Goal: Complete application form

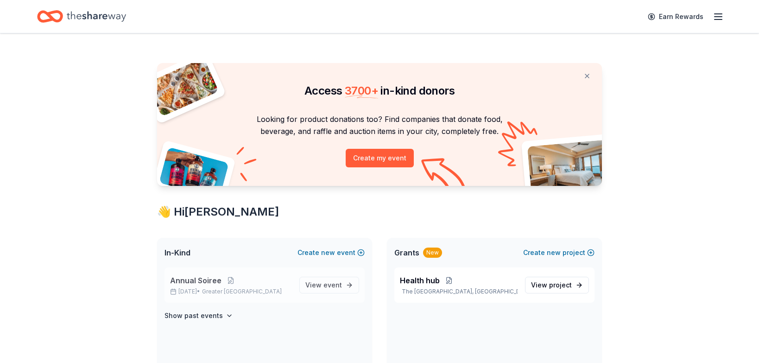
click at [209, 293] on p "Oct 16, 2025 • Greater NYC" at bounding box center [231, 291] width 122 height 7
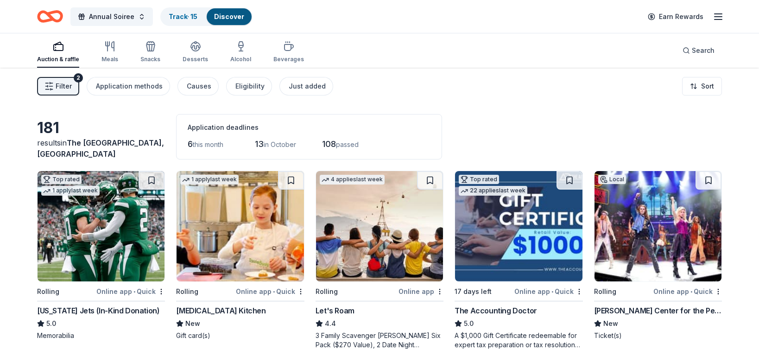
scroll to position [139, 0]
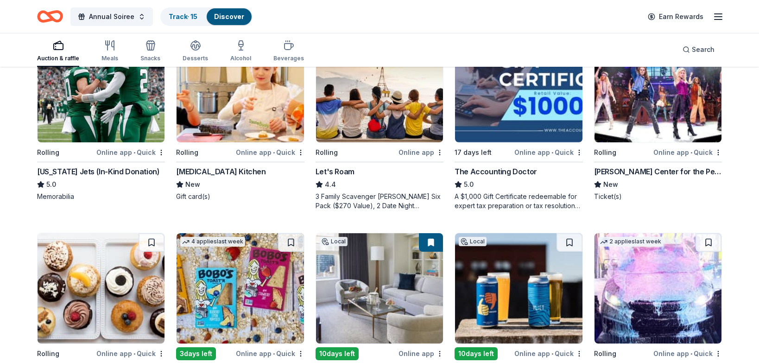
click at [626, 121] on img at bounding box center [658, 87] width 127 height 110
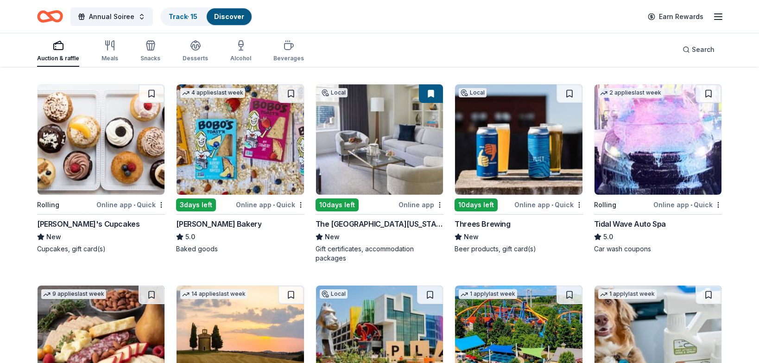
scroll to position [324, 0]
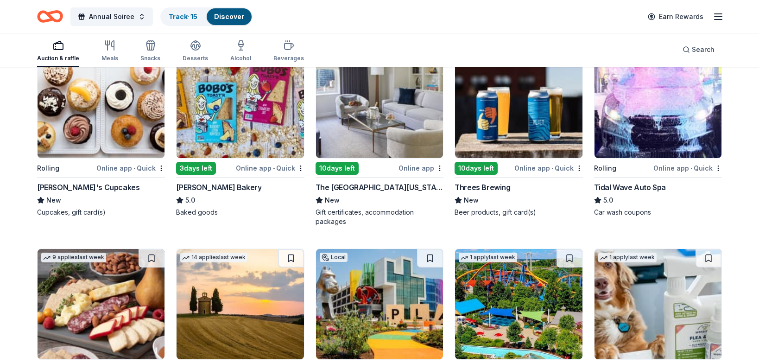
click at [399, 114] on img at bounding box center [379, 103] width 127 height 110
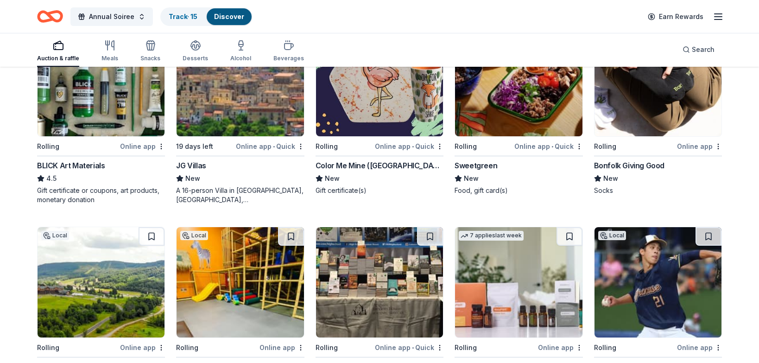
scroll to position [1344, 0]
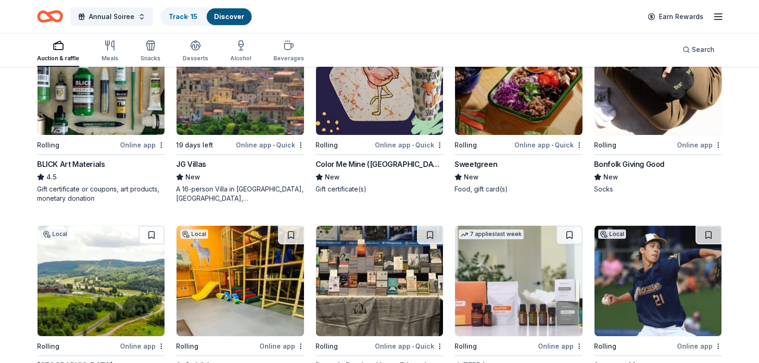
click at [365, 111] on img at bounding box center [379, 80] width 127 height 110
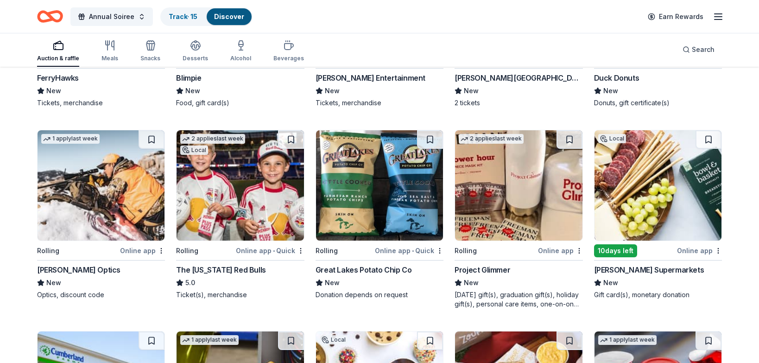
scroll to position [3207, 0]
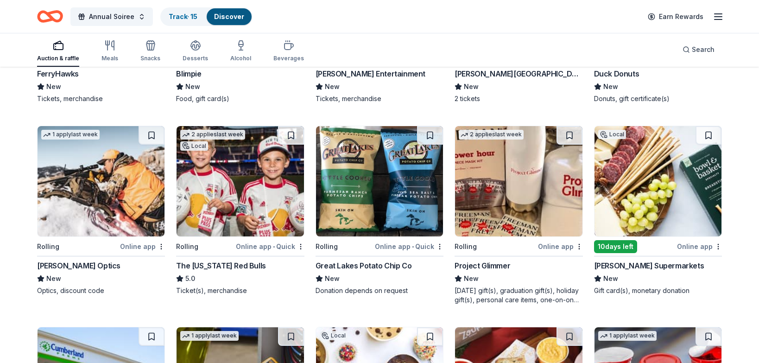
click at [254, 209] on img at bounding box center [240, 181] width 127 height 110
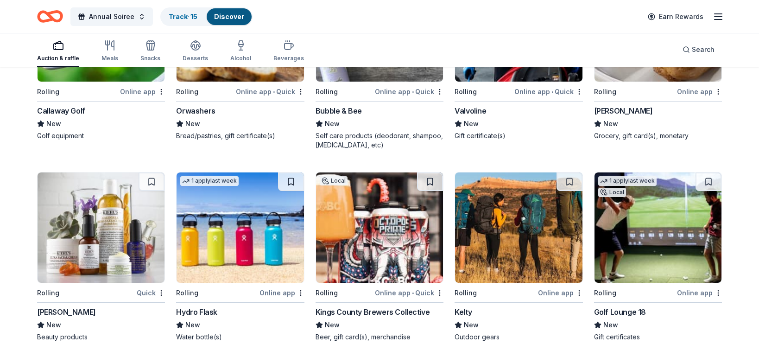
scroll to position [4058, 0]
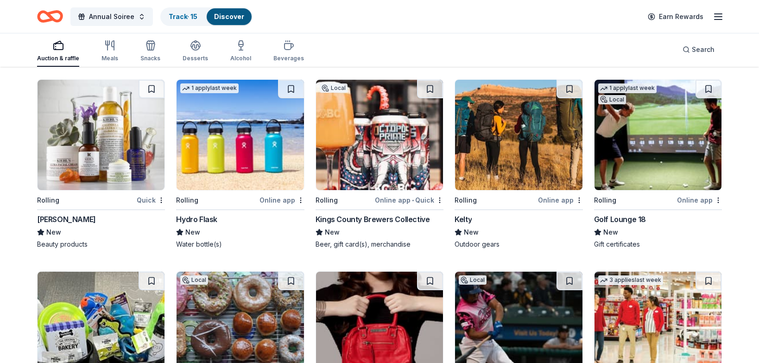
click at [627, 175] on img at bounding box center [658, 135] width 127 height 110
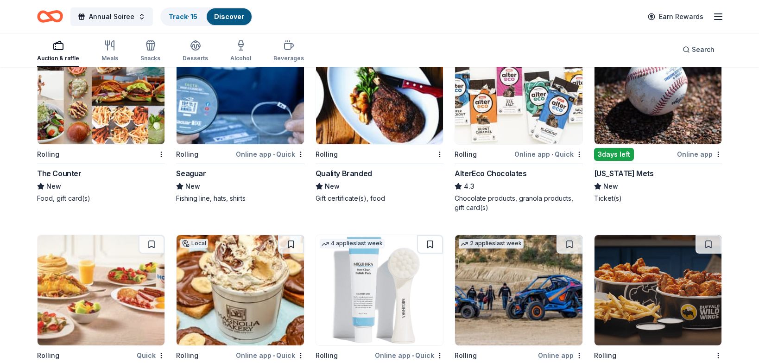
scroll to position [5293, 0]
click at [650, 114] on img at bounding box center [658, 88] width 127 height 110
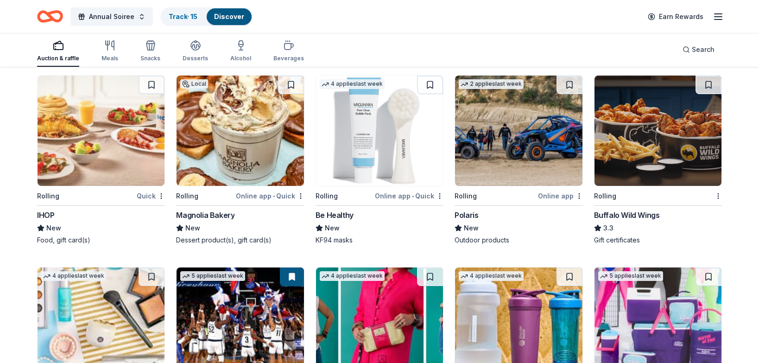
scroll to position [5454, 0]
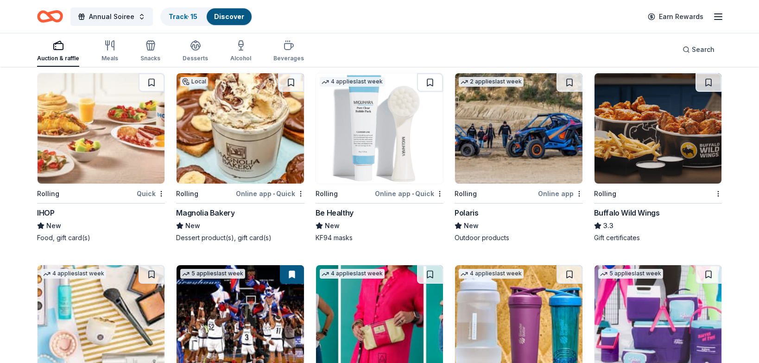
click at [148, 156] on img at bounding box center [101, 128] width 127 height 110
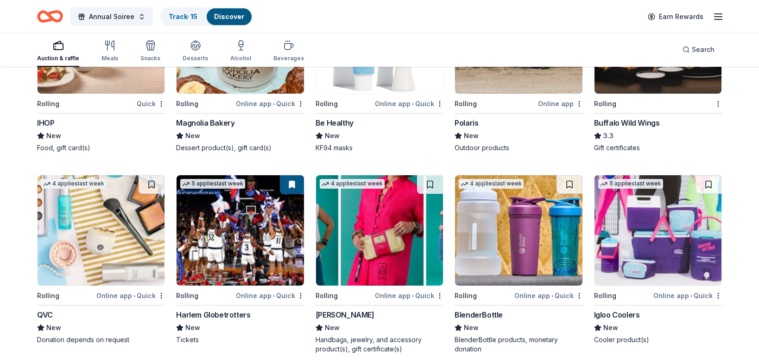
scroll to position [5593, 0]
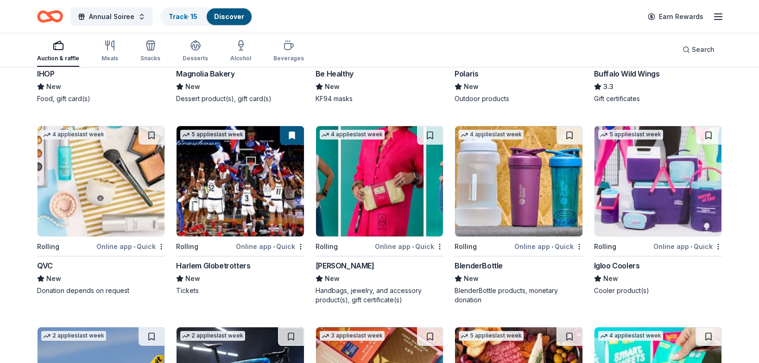
click at [226, 189] on img at bounding box center [240, 181] width 127 height 110
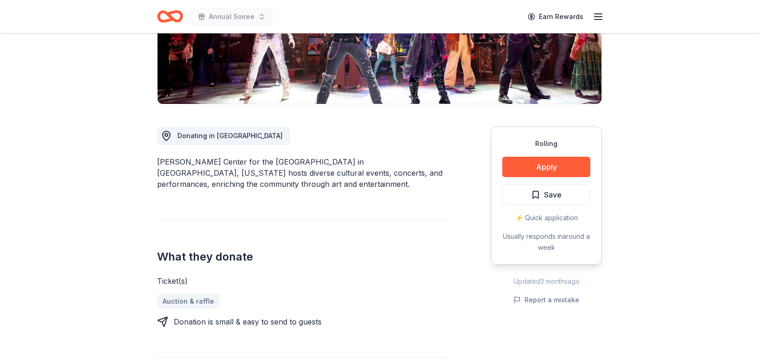
scroll to position [185, 0]
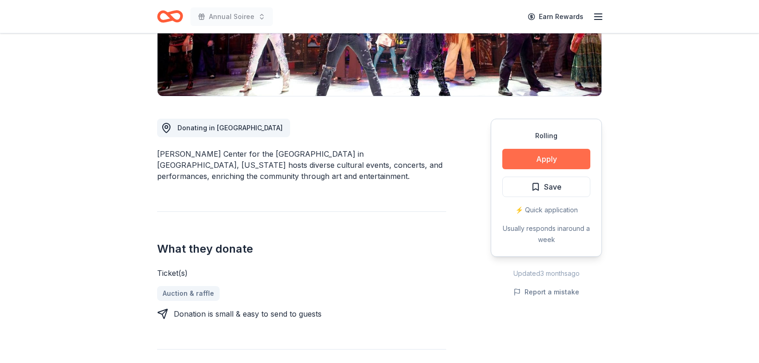
click at [511, 153] on button "Apply" at bounding box center [546, 159] width 88 height 20
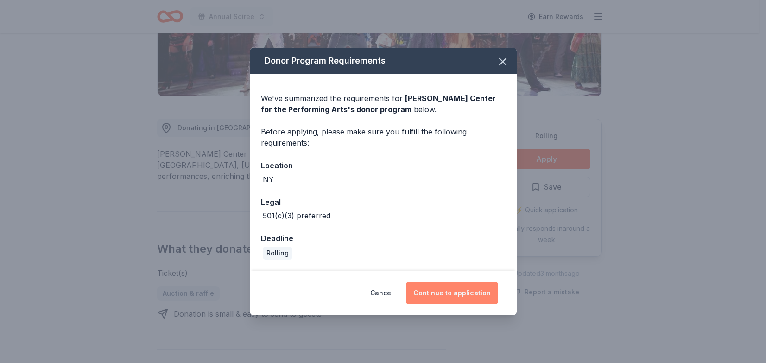
click at [441, 299] on button "Continue to application" at bounding box center [452, 293] width 92 height 22
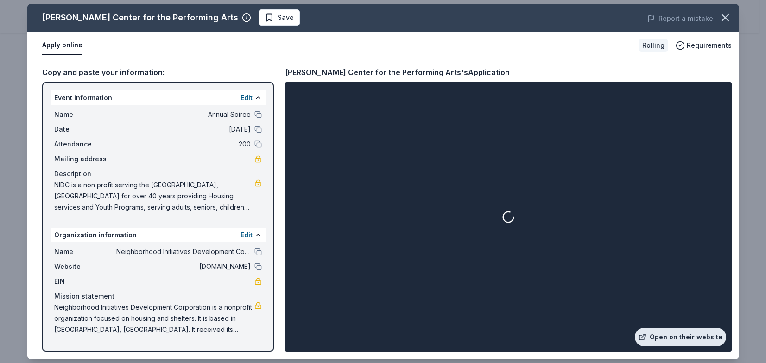
click at [664, 329] on link "Open on their website" at bounding box center [680, 337] width 91 height 19
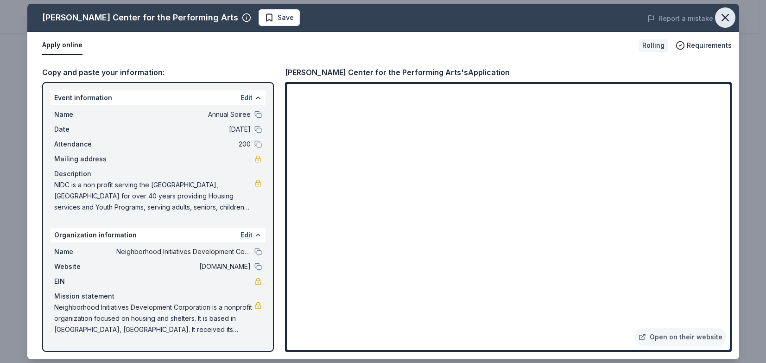
click at [722, 21] on icon "button" at bounding box center [725, 17] width 6 height 6
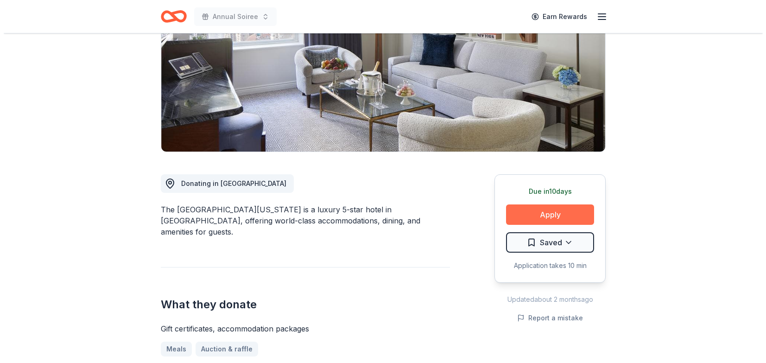
scroll to position [139, 0]
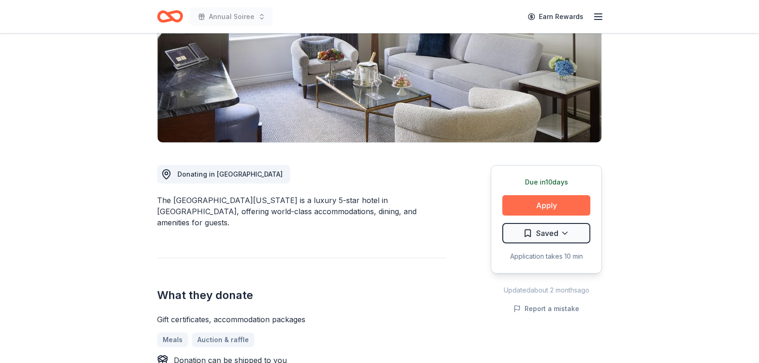
click at [535, 210] on button "Apply" at bounding box center [546, 205] width 88 height 20
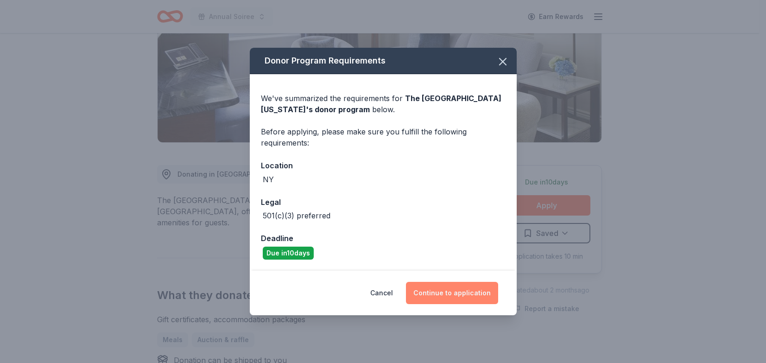
click at [429, 291] on button "Continue to application" at bounding box center [452, 293] width 92 height 22
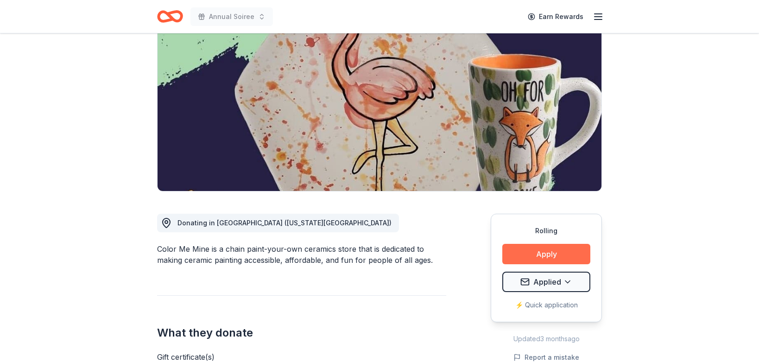
scroll to position [93, 0]
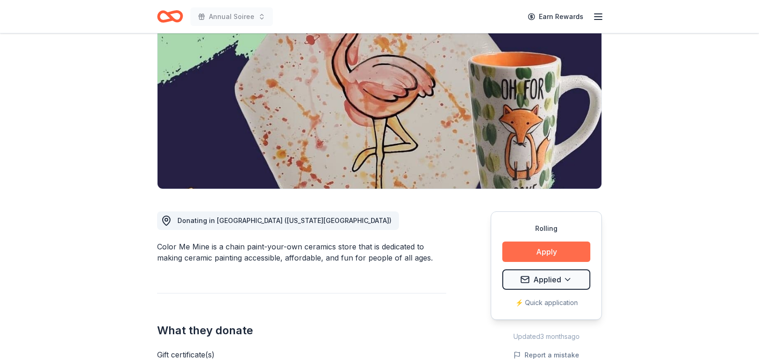
click at [523, 261] on button "Apply" at bounding box center [546, 251] width 88 height 20
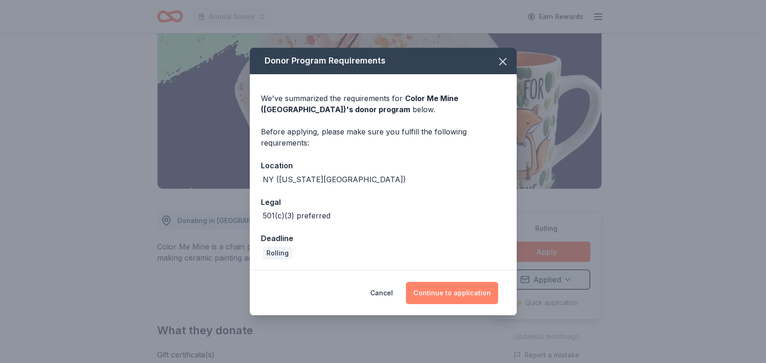
click at [455, 295] on button "Continue to application" at bounding box center [452, 293] width 92 height 22
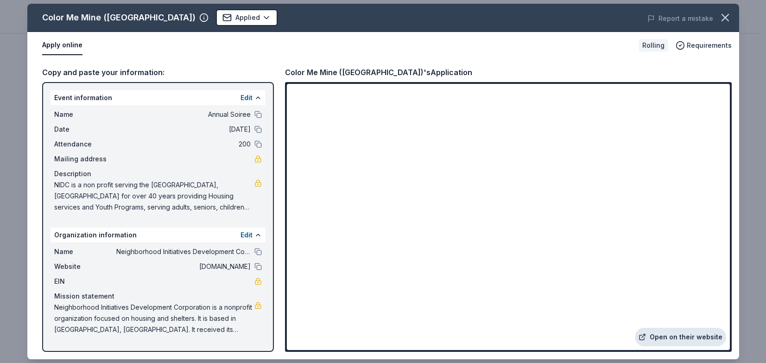
click at [655, 329] on link "Open on their website" at bounding box center [680, 337] width 91 height 19
click at [729, 17] on icon "button" at bounding box center [725, 17] width 13 height 13
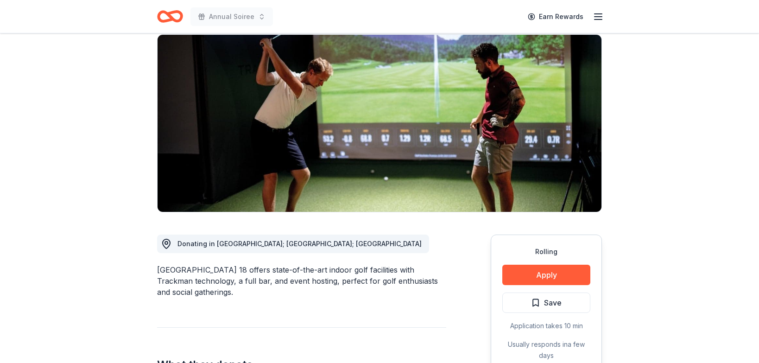
scroll to position [139, 0]
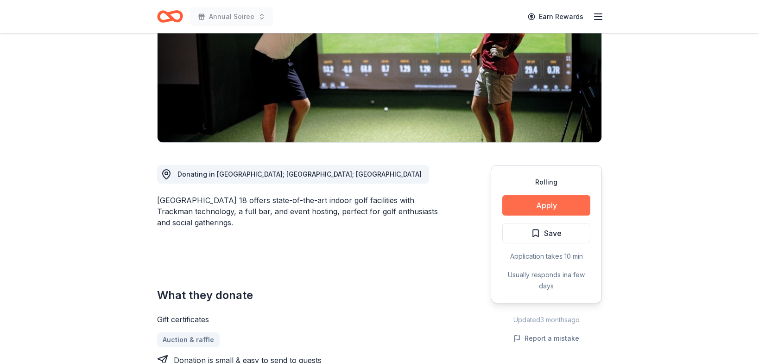
click at [540, 199] on button "Apply" at bounding box center [546, 205] width 88 height 20
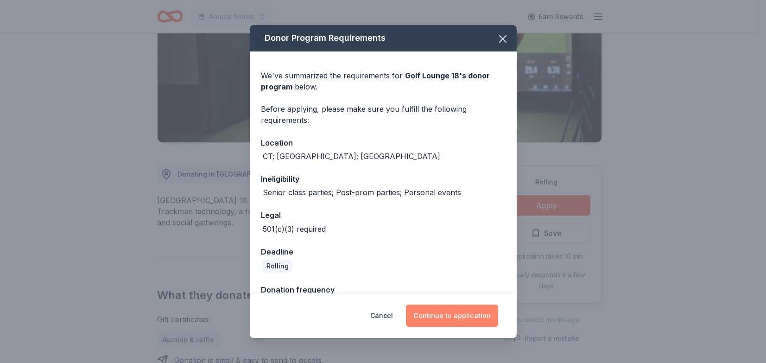
click at [434, 312] on button "Continue to application" at bounding box center [452, 315] width 92 height 22
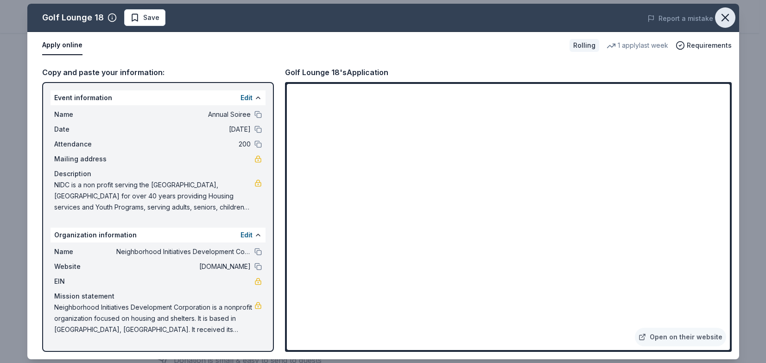
click at [722, 9] on button "button" at bounding box center [725, 17] width 20 height 20
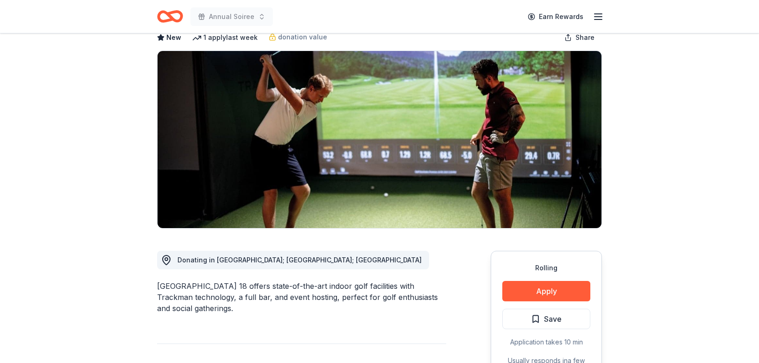
scroll to position [46, 0]
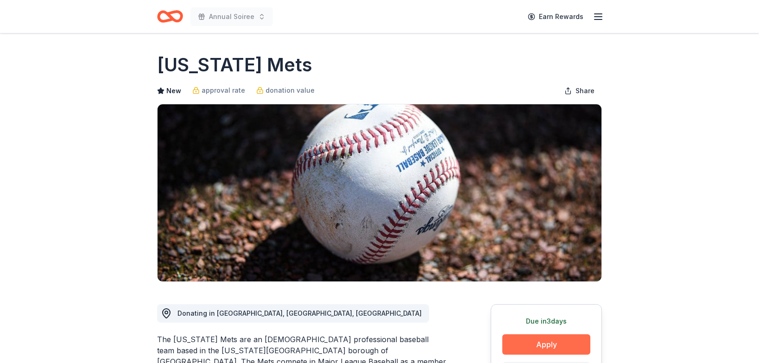
click at [564, 346] on button "Apply" at bounding box center [546, 344] width 88 height 20
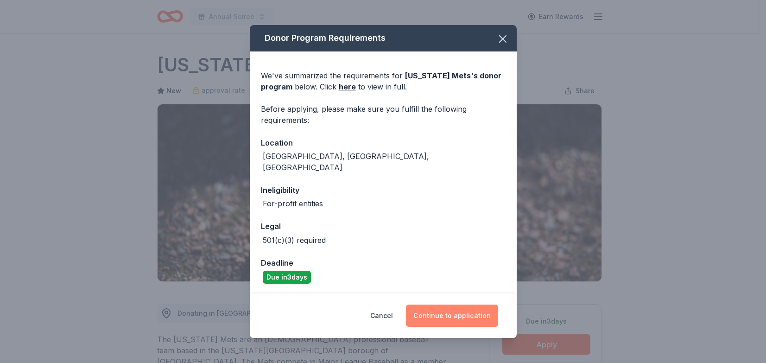
click at [467, 315] on button "Continue to application" at bounding box center [452, 315] width 92 height 22
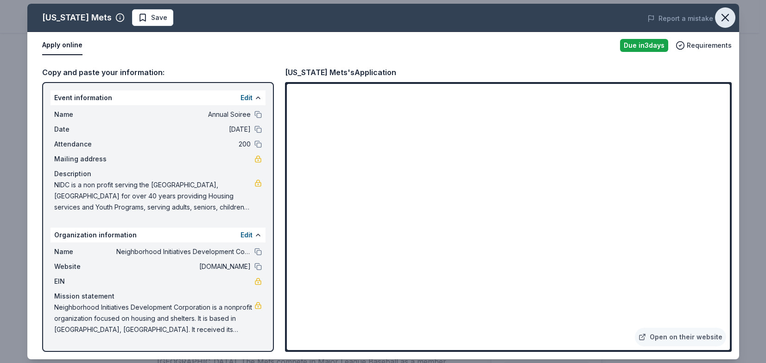
click at [723, 15] on icon "button" at bounding box center [725, 17] width 13 height 13
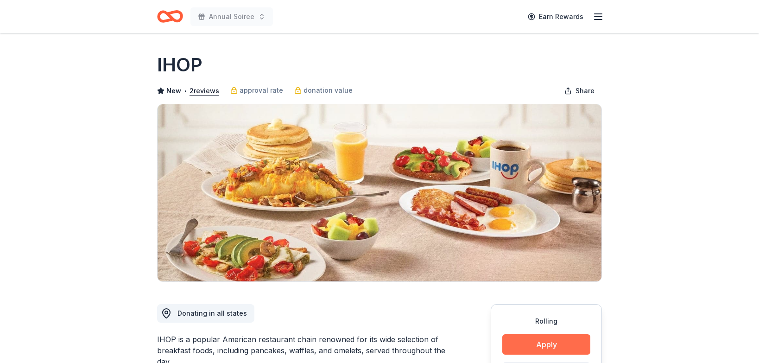
click at [519, 340] on button "Apply" at bounding box center [546, 344] width 88 height 20
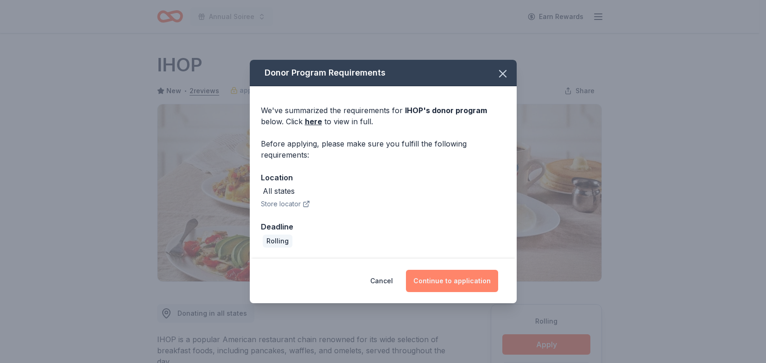
click at [441, 283] on button "Continue to application" at bounding box center [452, 281] width 92 height 22
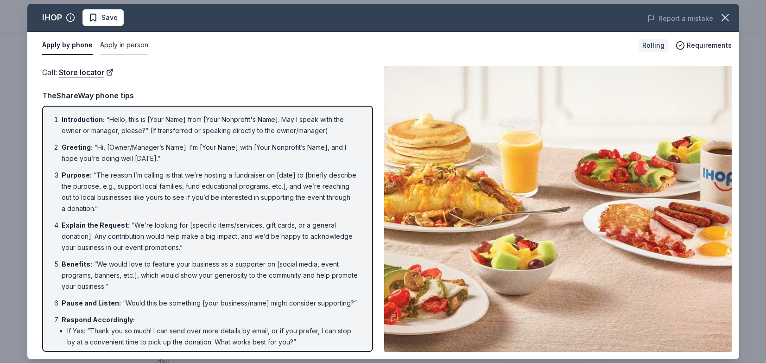
click at [115, 42] on button "Apply in person" at bounding box center [124, 45] width 48 height 19
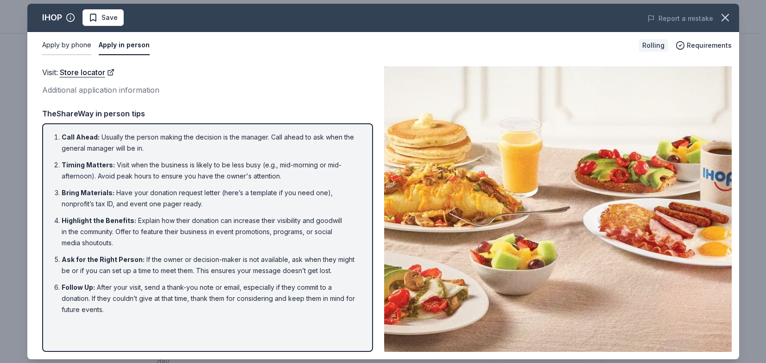
click at [85, 42] on button "Apply by phone" at bounding box center [66, 45] width 49 height 19
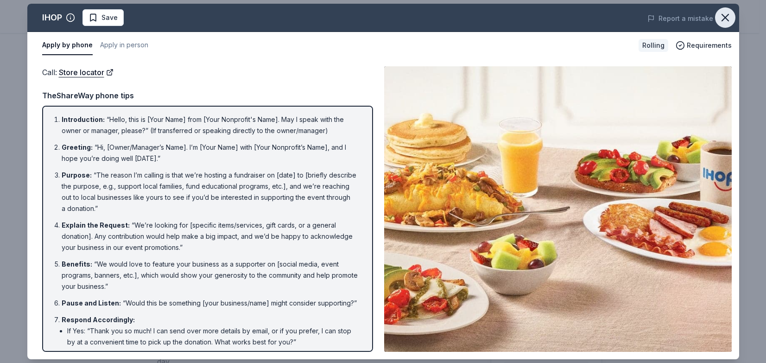
click at [721, 14] on icon "button" at bounding box center [725, 17] width 13 height 13
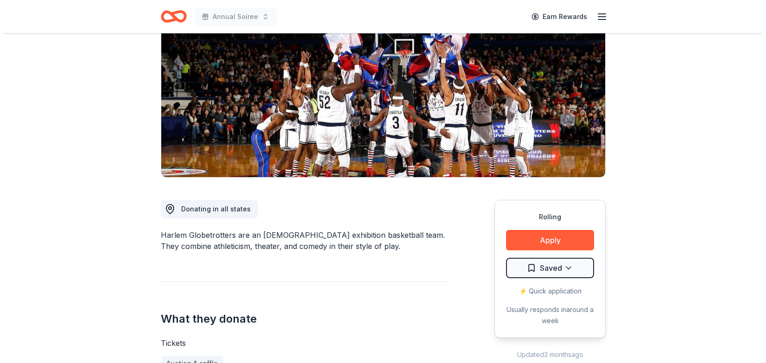
scroll to position [185, 0]
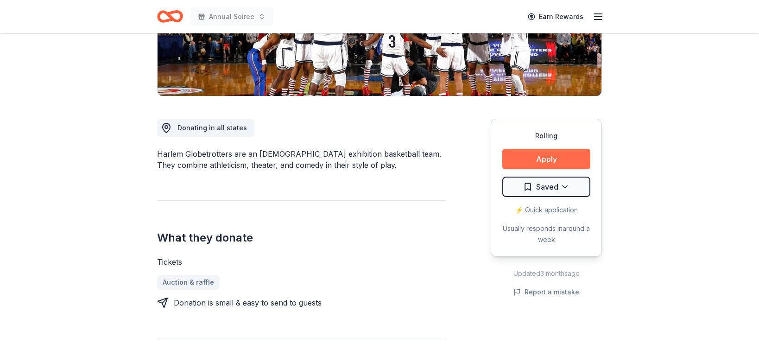
click at [538, 161] on button "Apply" at bounding box center [546, 159] width 88 height 20
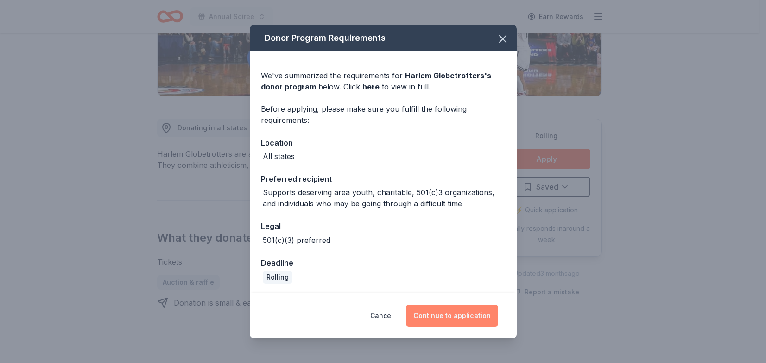
click at [462, 311] on button "Continue to application" at bounding box center [452, 315] width 92 height 22
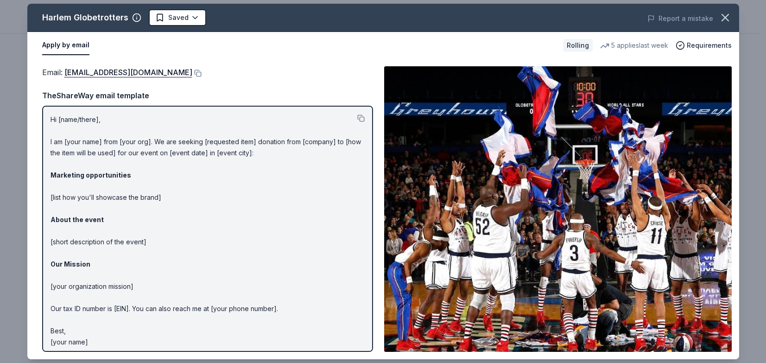
click at [178, 69] on div "Email : [EMAIL_ADDRESS][DOMAIN_NAME]" at bounding box center [207, 72] width 331 height 12
click at [192, 74] on button at bounding box center [196, 73] width 9 height 7
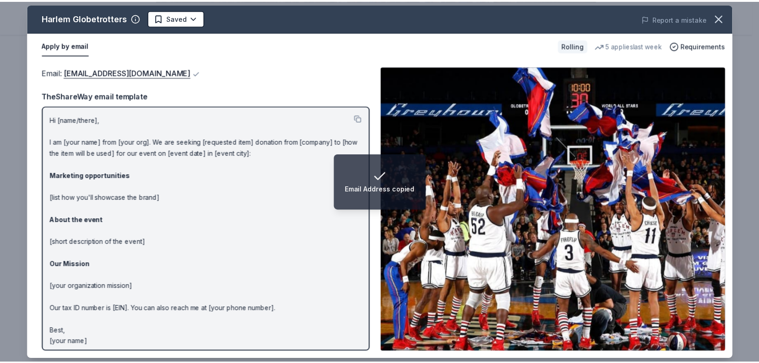
scroll to position [4, 0]
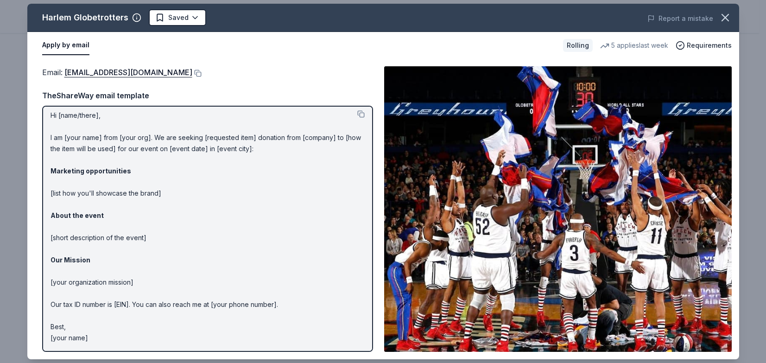
drag, startPoint x: 297, startPoint y: 301, endPoint x: 57, endPoint y: 142, distance: 288.6
click at [60, 148] on p "Hi [name/there], I am [your name] from [your org]. We are seeking [requested it…" at bounding box center [208, 227] width 314 height 234
click at [357, 111] on button at bounding box center [360, 113] width 7 height 7
click at [722, 20] on icon "button" at bounding box center [725, 17] width 6 height 6
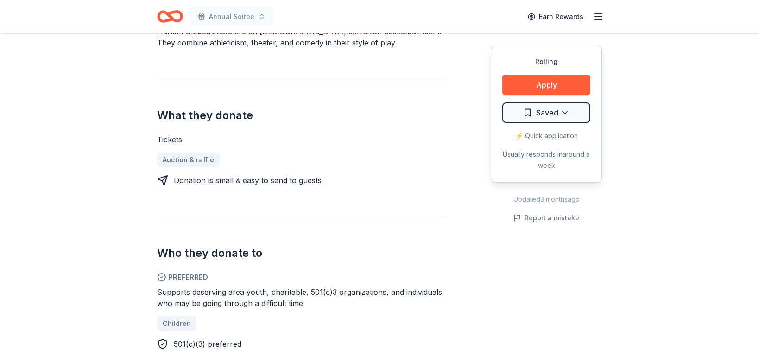
scroll to position [371, 0]
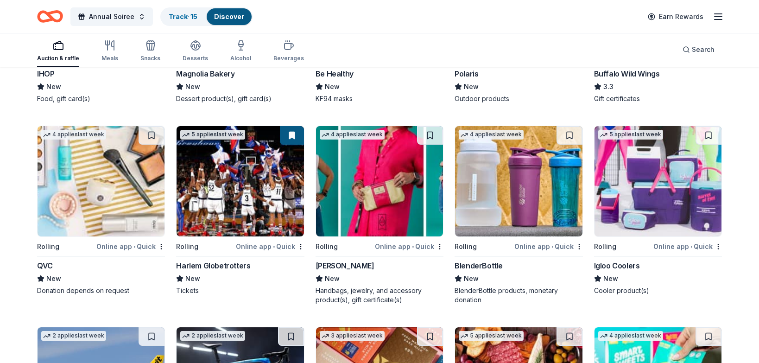
scroll to position [5593, 0]
click at [399, 174] on img at bounding box center [379, 181] width 127 height 110
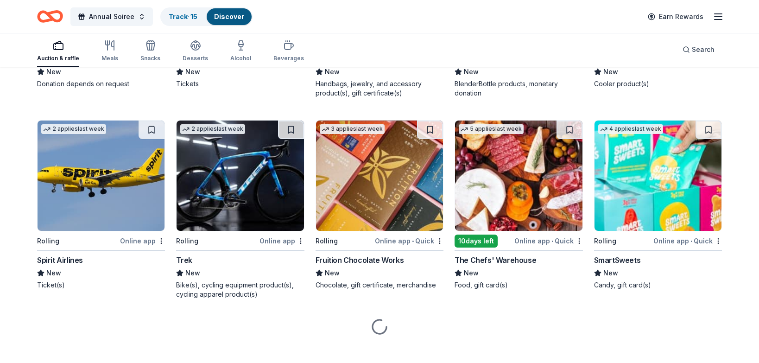
scroll to position [5810, 0]
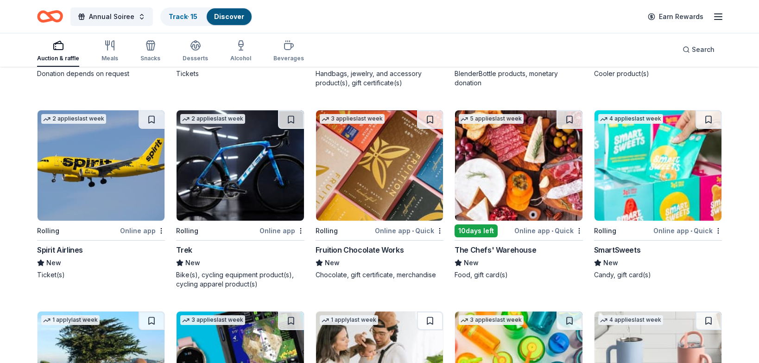
click at [68, 149] on img at bounding box center [101, 165] width 127 height 110
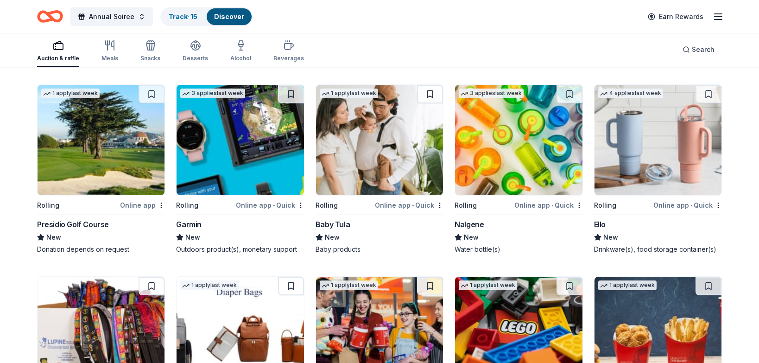
scroll to position [6042, 0]
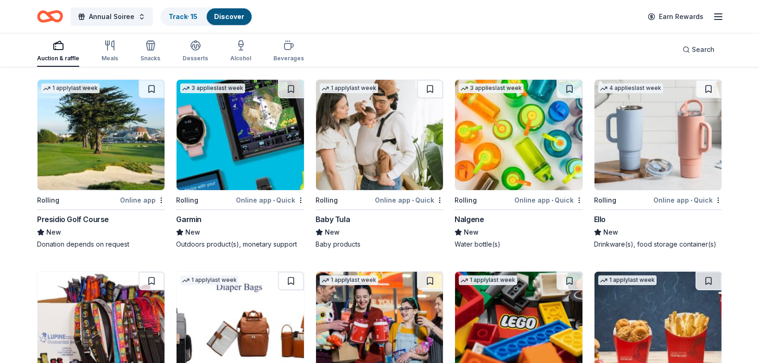
click at [675, 148] on img at bounding box center [658, 135] width 127 height 110
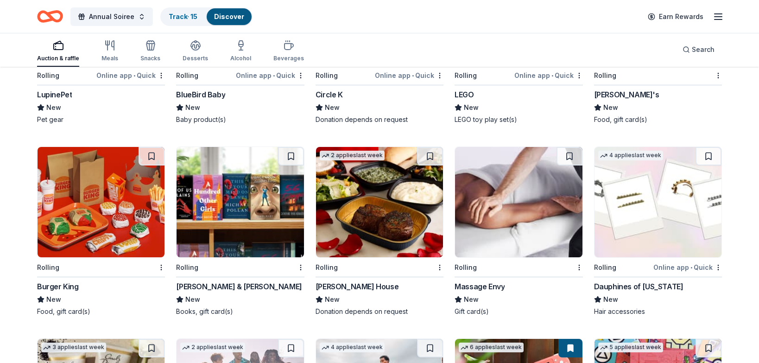
scroll to position [6366, 0]
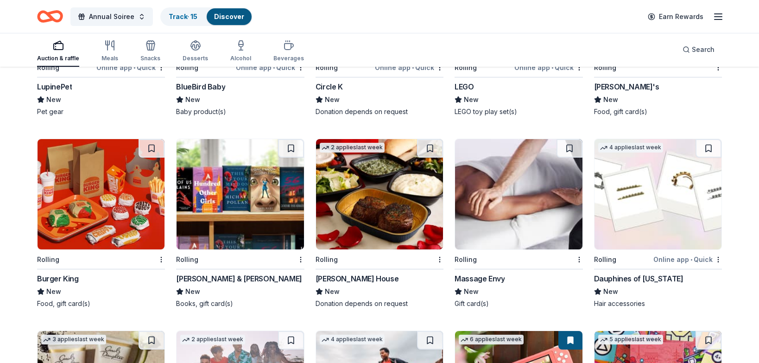
click at [485, 176] on img at bounding box center [518, 194] width 127 height 110
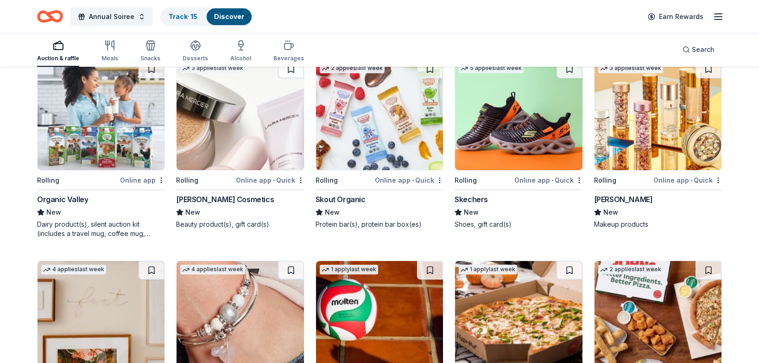
scroll to position [6829, 0]
click at [124, 231] on div "Dairy product(s), silent auction kit (includes a travel mug, coffee mug, freeze…" at bounding box center [101, 228] width 128 height 19
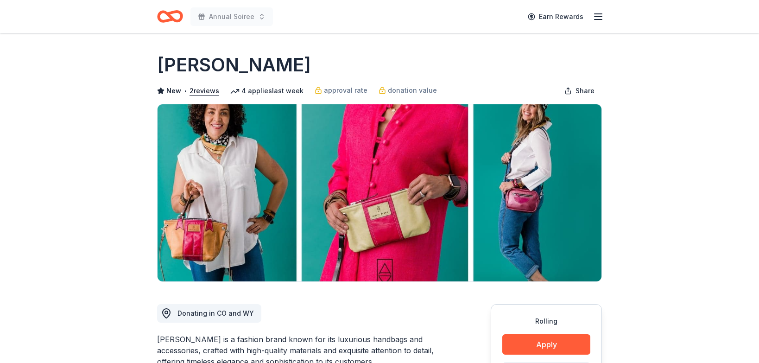
scroll to position [46, 0]
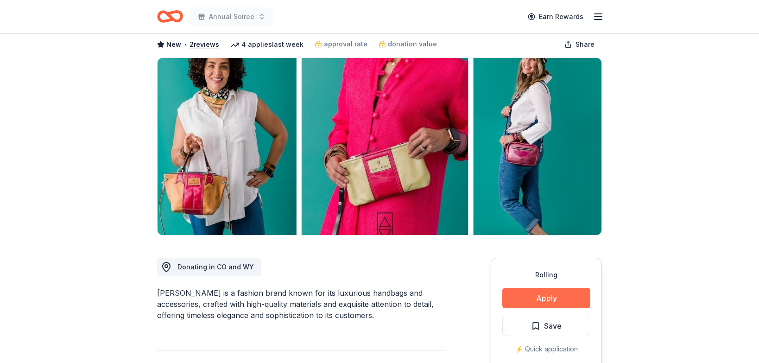
click at [515, 302] on button "Apply" at bounding box center [546, 298] width 88 height 20
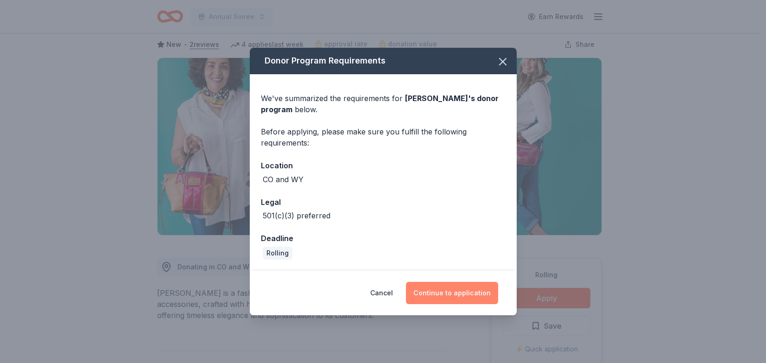
click at [444, 288] on button "Continue to application" at bounding box center [452, 293] width 92 height 22
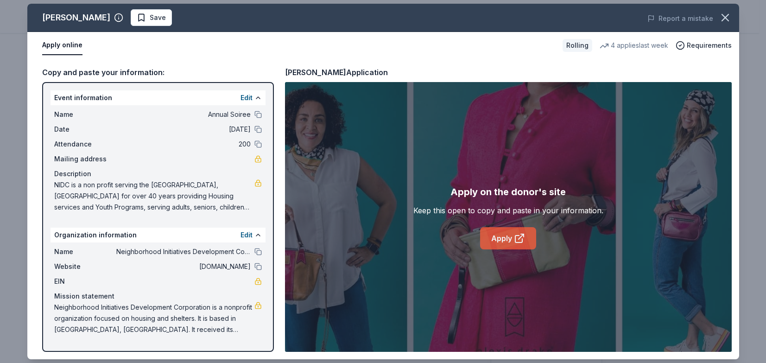
click at [489, 230] on link "Apply" at bounding box center [508, 238] width 56 height 22
click at [723, 17] on icon "button" at bounding box center [725, 17] width 6 height 6
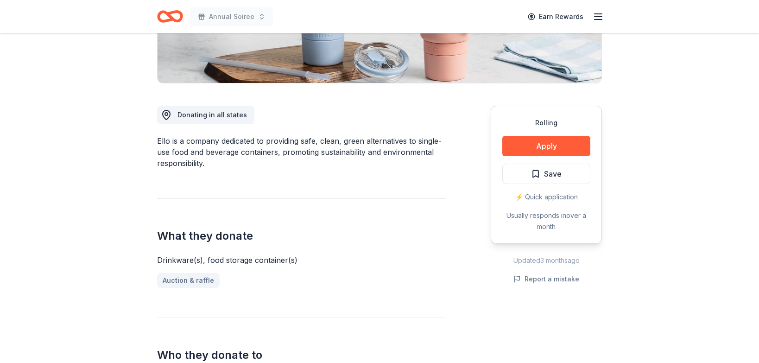
scroll to position [232, 0]
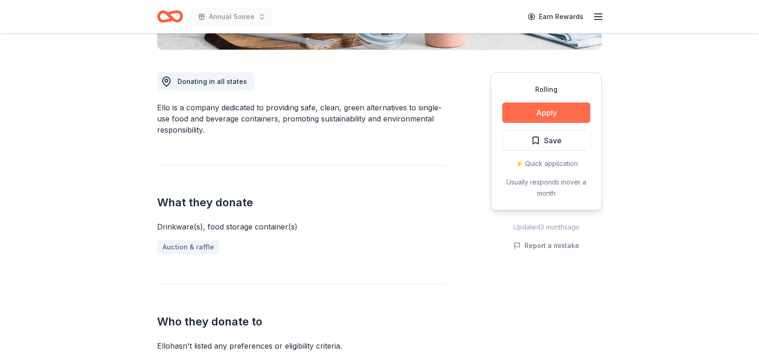
click at [522, 108] on button "Apply" at bounding box center [546, 112] width 88 height 20
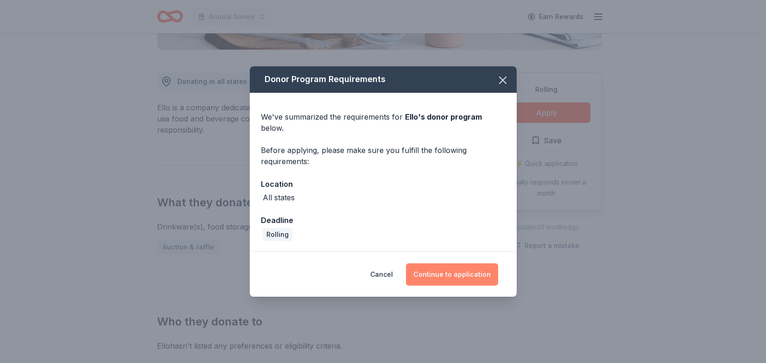
click at [433, 270] on button "Continue to application" at bounding box center [452, 274] width 92 height 22
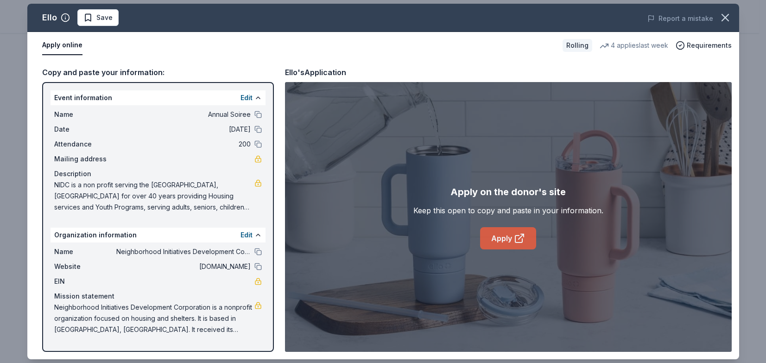
click at [512, 229] on link "Apply" at bounding box center [508, 238] width 56 height 22
click at [722, 19] on icon "button" at bounding box center [725, 17] width 13 height 13
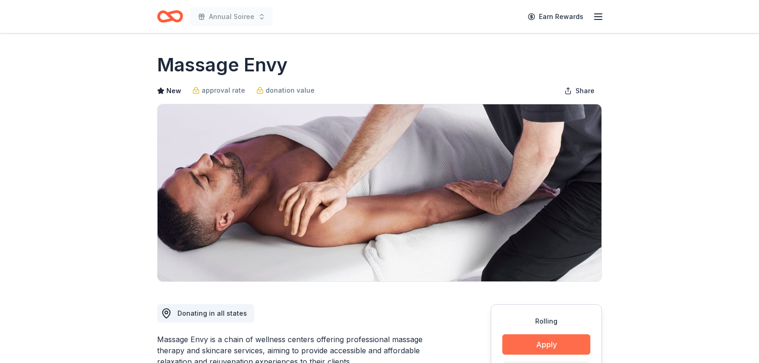
click at [514, 347] on button "Apply" at bounding box center [546, 344] width 88 height 20
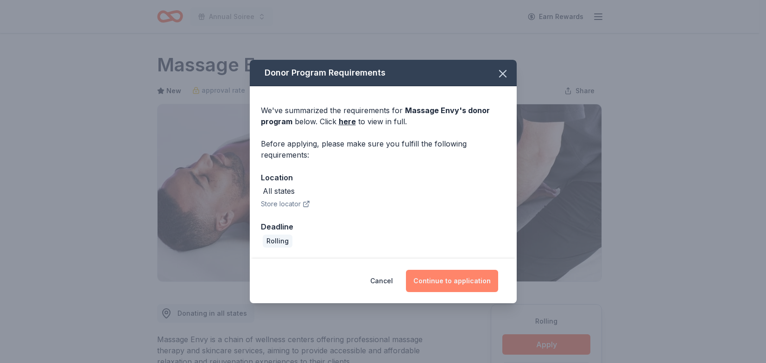
click at [421, 283] on button "Continue to application" at bounding box center [452, 281] width 92 height 22
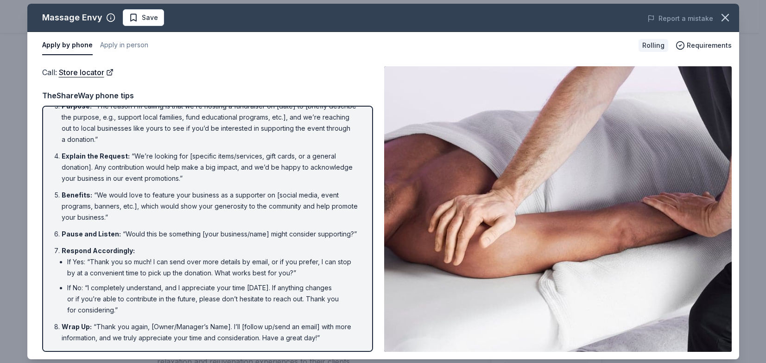
scroll to position [80, 0]
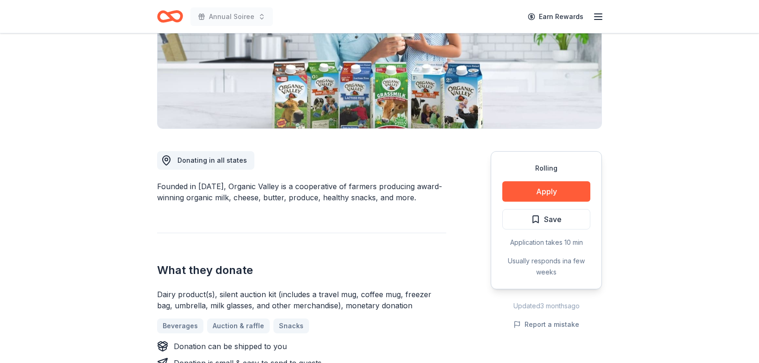
scroll to position [185, 0]
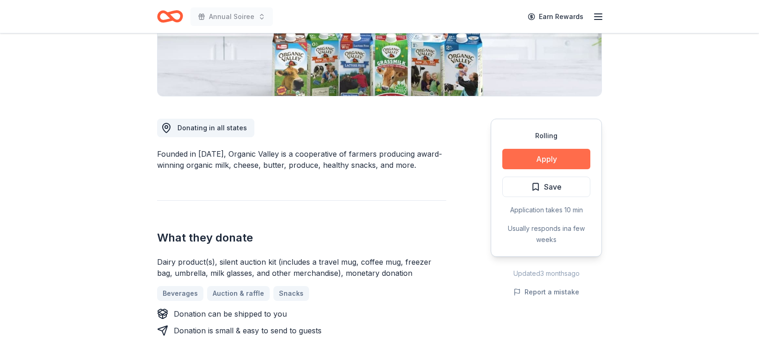
click at [515, 165] on button "Apply" at bounding box center [546, 159] width 88 height 20
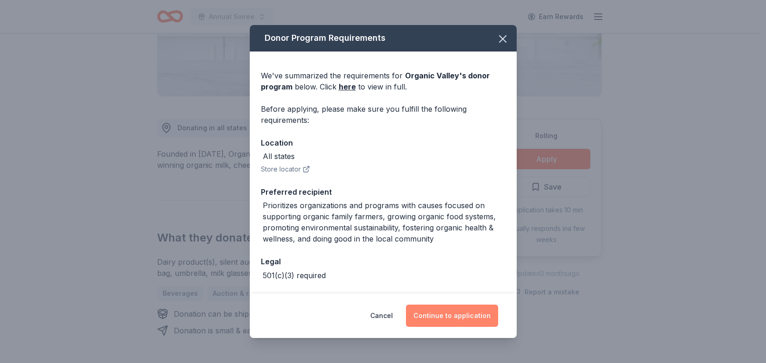
click at [439, 309] on button "Continue to application" at bounding box center [452, 315] width 92 height 22
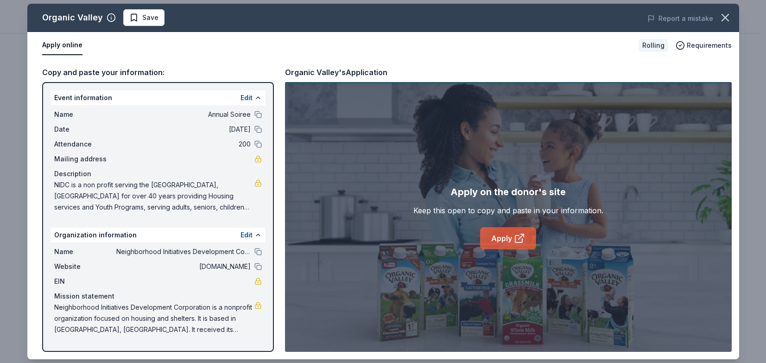
click at [531, 233] on link "Apply" at bounding box center [508, 238] width 56 height 22
click at [730, 18] on icon "button" at bounding box center [725, 17] width 13 height 13
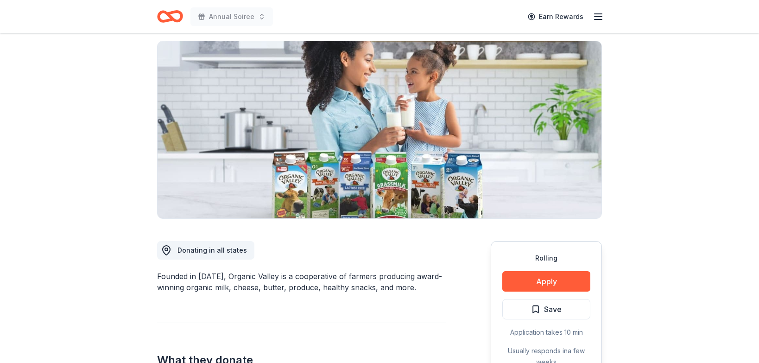
scroll to position [0, 0]
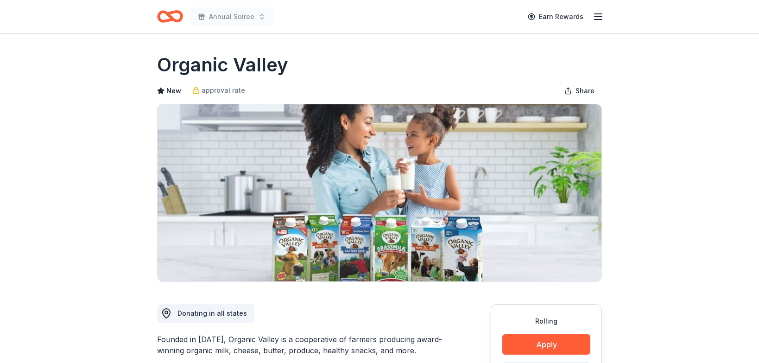
click at [169, 10] on icon "Home" at bounding box center [170, 17] width 26 height 22
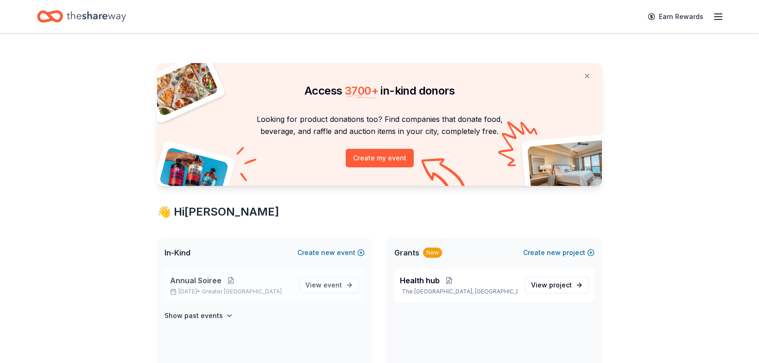
click at [234, 277] on button at bounding box center [231, 280] width 19 height 7
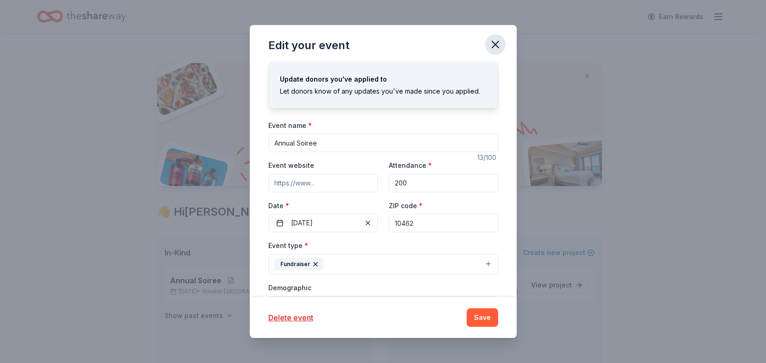
click at [493, 44] on icon "button" at bounding box center [495, 44] width 13 height 13
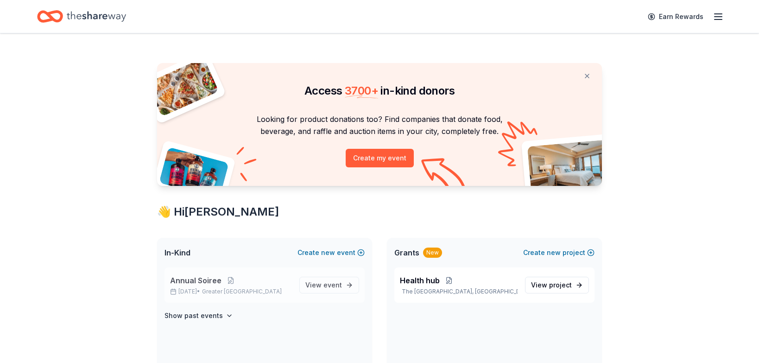
click at [296, 283] on div "Annual Soiree Oct 16, 2025 • Greater NYC View event" at bounding box center [265, 284] width 200 height 35
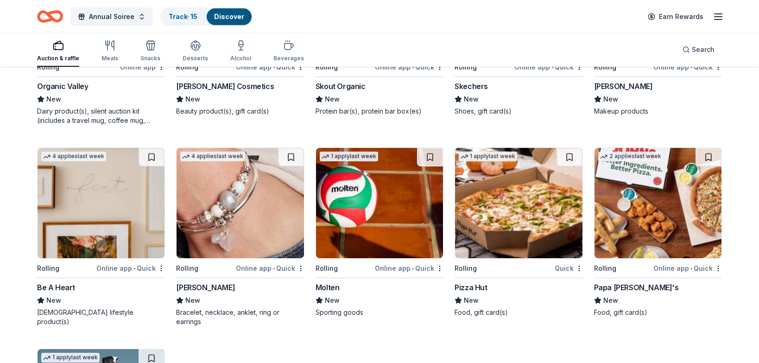
scroll to position [7023, 0]
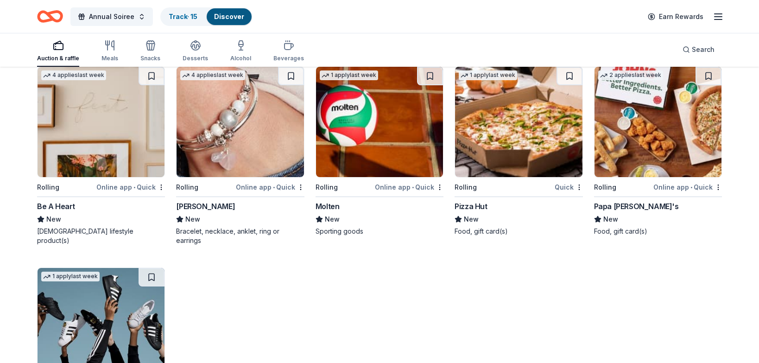
click at [89, 144] on img at bounding box center [101, 122] width 127 height 110
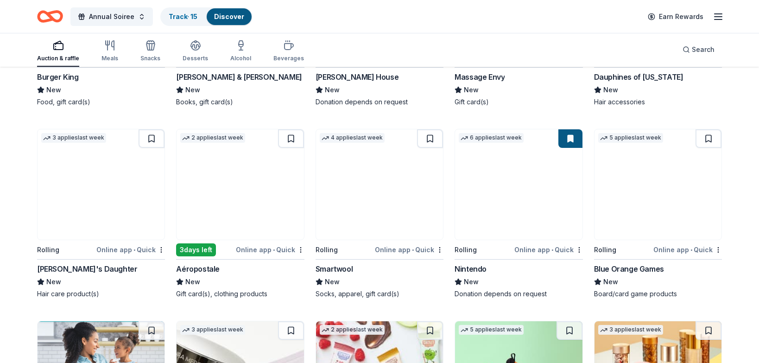
scroll to position [6328, 0]
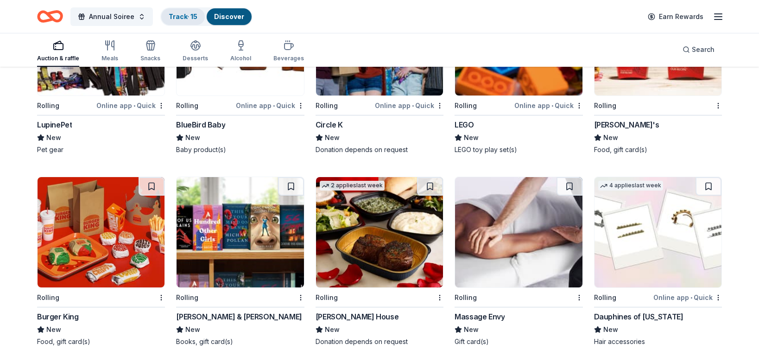
click at [171, 14] on link "Track · 15" at bounding box center [183, 17] width 29 height 8
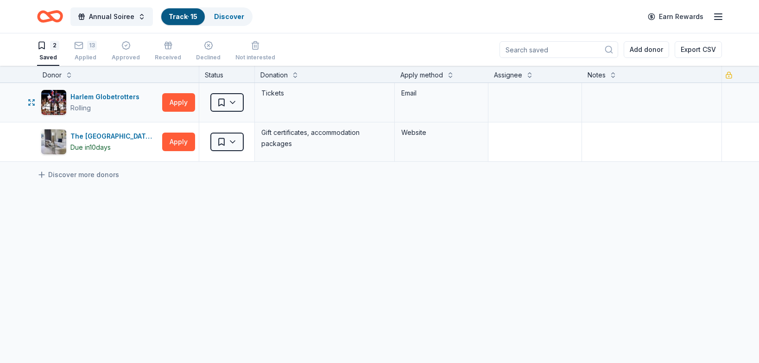
click at [304, 97] on div "Tickets" at bounding box center [324, 93] width 128 height 13
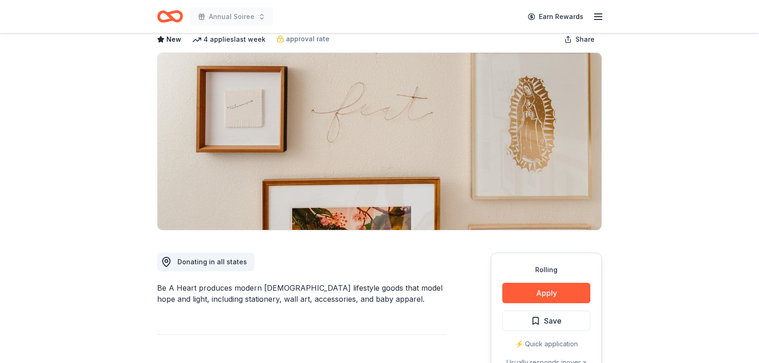
scroll to position [46, 0]
